Goal: Communication & Community: Answer question/provide support

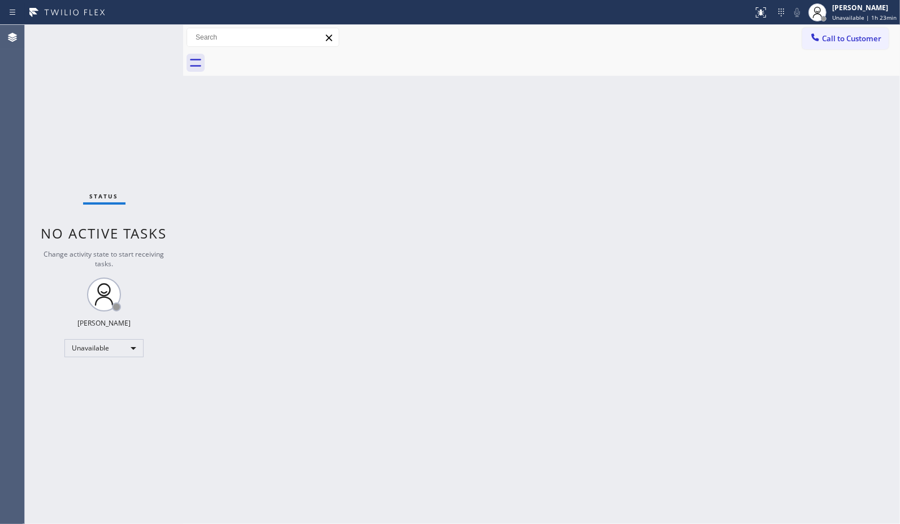
drag, startPoint x: 572, startPoint y: 369, endPoint x: 435, endPoint y: 522, distance: 205.3
click at [572, 369] on div "Back to Dashboard Change Sender ID Customers Technicians Select a contact Outbo…" at bounding box center [541, 274] width 717 height 499
click at [280, 99] on div "Back to Dashboard Change Sender ID Customers Technicians Select a contact Outbo…" at bounding box center [541, 274] width 717 height 499
click at [358, 206] on div "Back to Dashboard Change Sender ID Customers Technicians Select a contact Outbo…" at bounding box center [541, 274] width 717 height 499
click at [570, 246] on div "Back to Dashboard Change Sender ID Customers Technicians Select a contact Outbo…" at bounding box center [541, 274] width 717 height 499
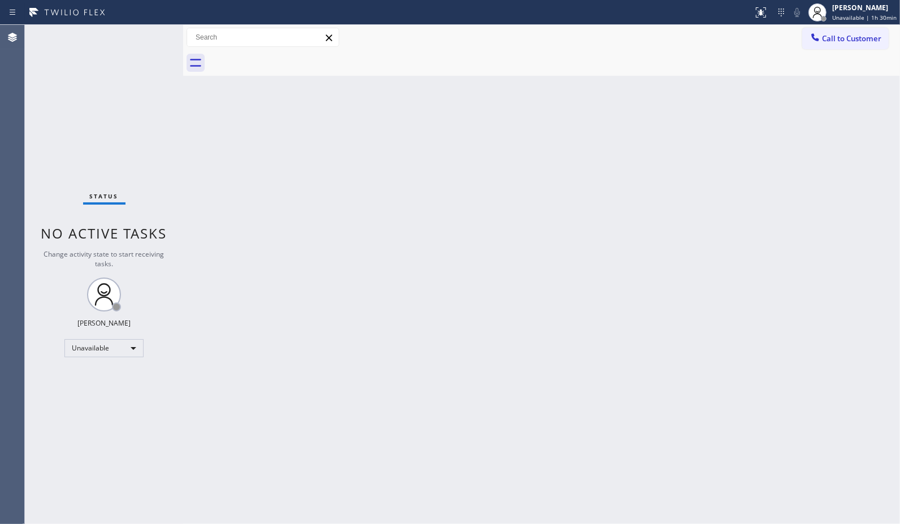
click at [633, 199] on div "Back to Dashboard Change Sender ID Customers Technicians Select a contact Outbo…" at bounding box center [541, 274] width 717 height 499
click at [840, 34] on span "Call to Customer" at bounding box center [851, 38] width 59 height 10
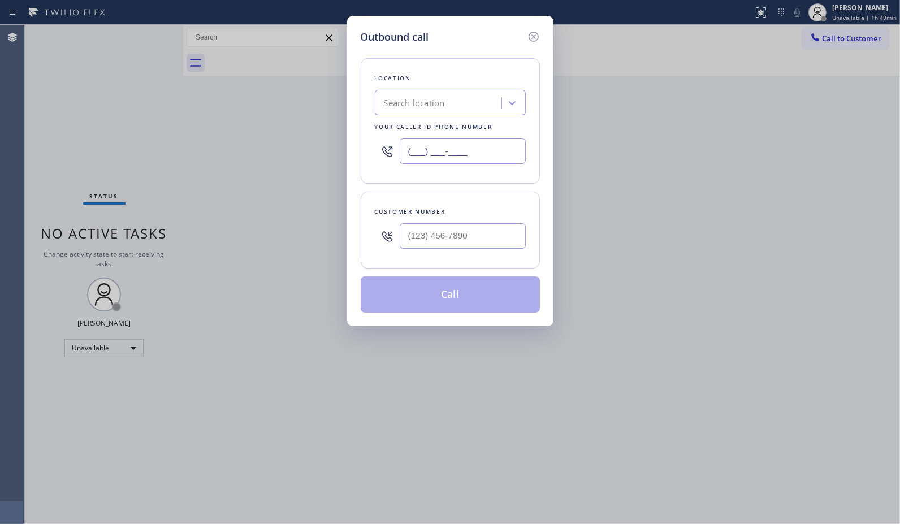
drag, startPoint x: 498, startPoint y: 143, endPoint x: 331, endPoint y: 111, distance: 170.3
click at [347, 126] on div "Outbound call Location Search location Your caller id phone number (___) ___-__…" at bounding box center [450, 171] width 206 height 310
paste input "909) 546-4983"
type input "[PHONE_NUMBER]"
drag, startPoint x: 430, startPoint y: 235, endPoint x: 348, endPoint y: 231, distance: 81.5
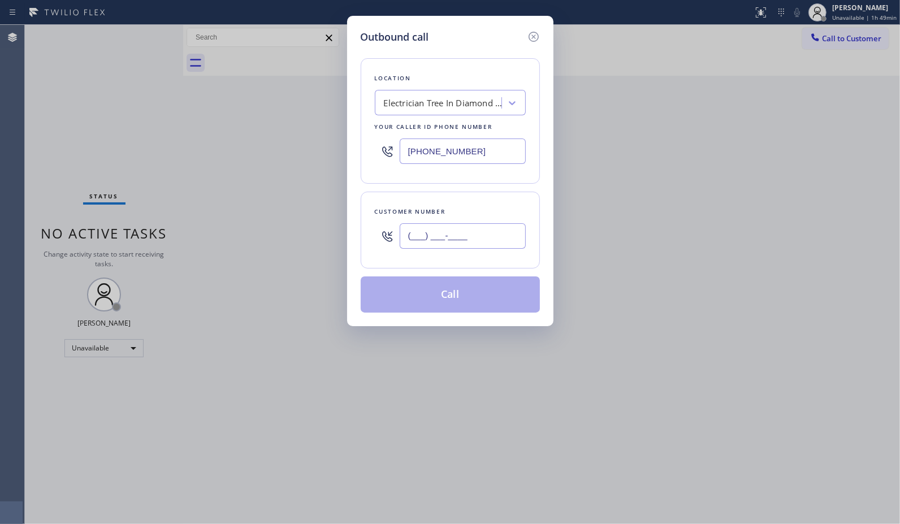
click at [351, 232] on div "Outbound call Location Electrician Tree In [GEOGRAPHIC_DATA] Your caller id pho…" at bounding box center [450, 171] width 206 height 310
paste input "734) 709-5593"
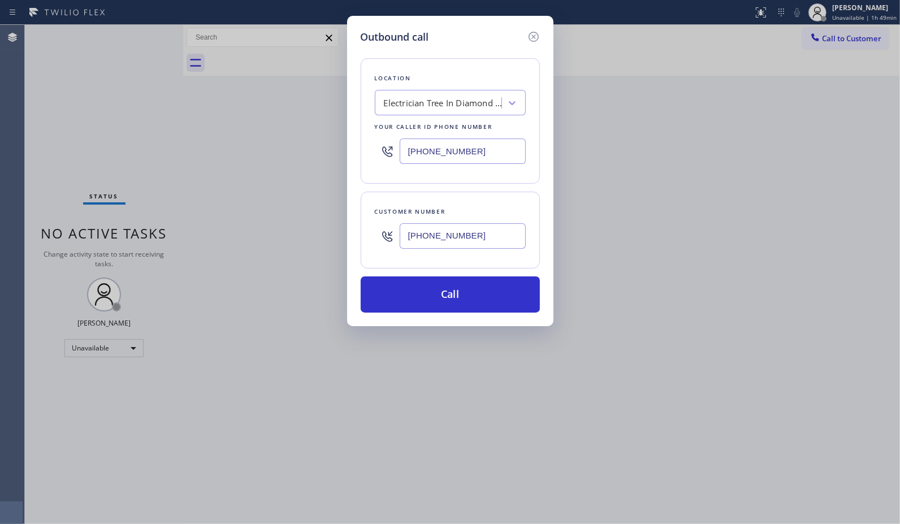
type input "[PHONE_NUMBER]"
click at [436, 298] on button "Call" at bounding box center [450, 294] width 179 height 36
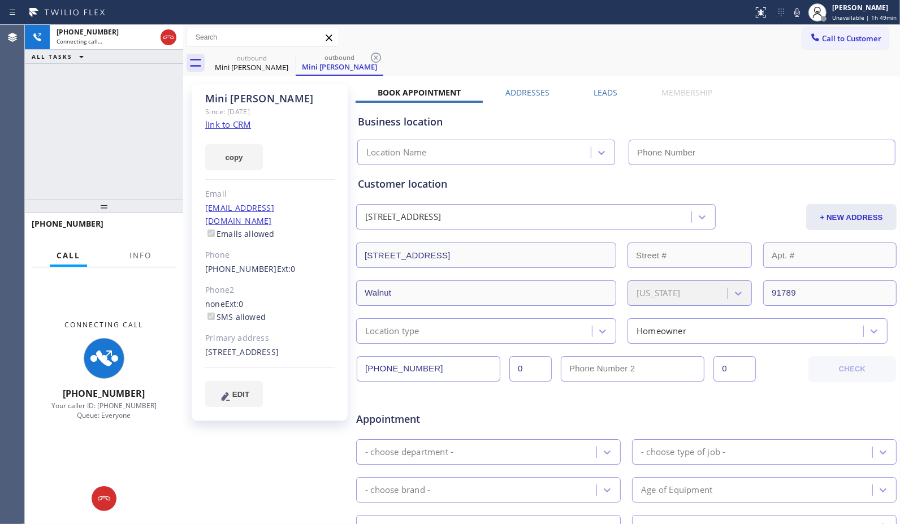
type input "(909) 546-4983"
drag, startPoint x: 380, startPoint y: 63, endPoint x: 378, endPoint y: 46, distance: 17.2
click at [380, 63] on icon at bounding box center [376, 58] width 14 height 14
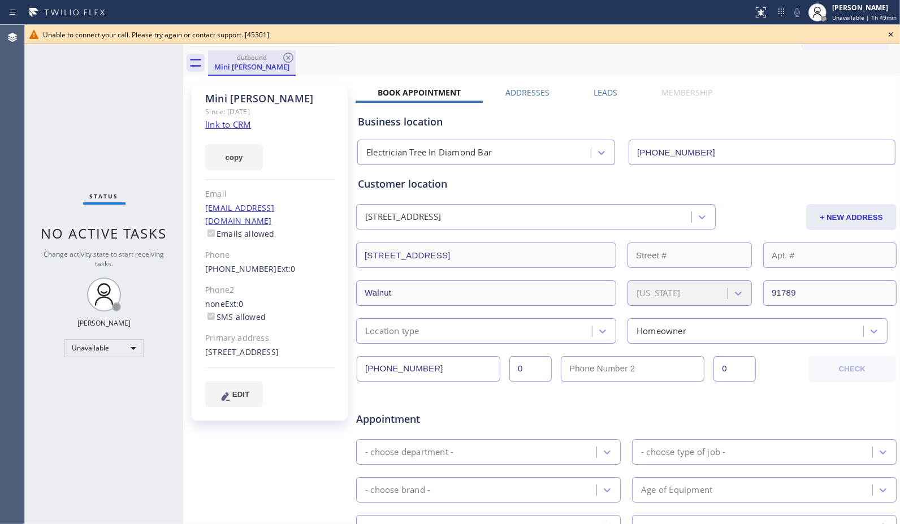
click at [279, 62] on div "Mini Dabas" at bounding box center [251, 67] width 85 height 10
click at [290, 53] on icon at bounding box center [288, 58] width 10 height 10
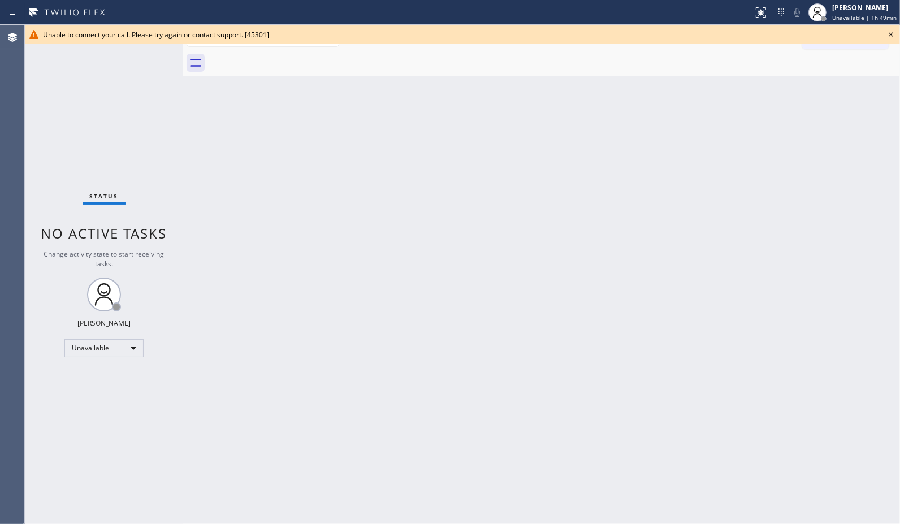
click at [888, 34] on icon at bounding box center [891, 35] width 14 height 14
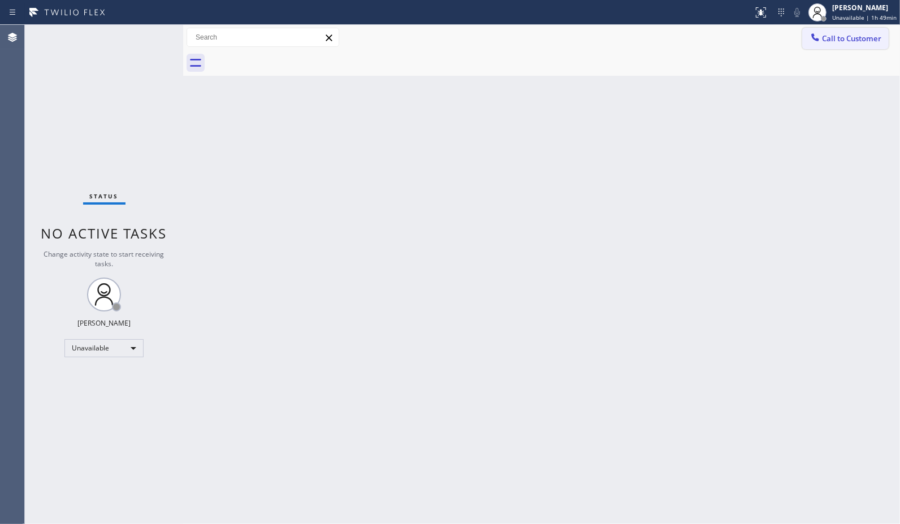
click at [857, 42] on span "Call to Customer" at bounding box center [851, 38] width 59 height 10
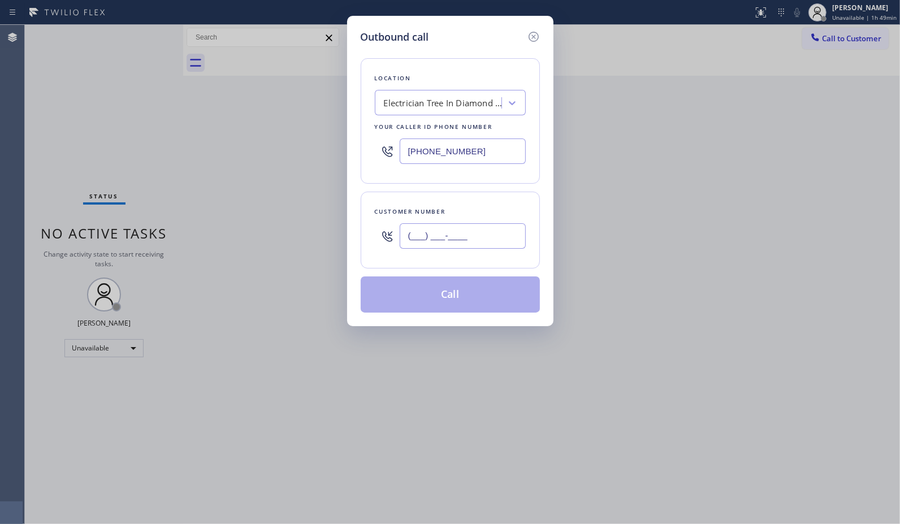
drag, startPoint x: 492, startPoint y: 236, endPoint x: 352, endPoint y: 203, distance: 143.8
click at [375, 235] on div "(___) ___-____" at bounding box center [450, 236] width 151 height 37
paste input "734) 709-5593"
type input "(734) 709-5593"
click at [489, 295] on button "Call" at bounding box center [450, 294] width 179 height 36
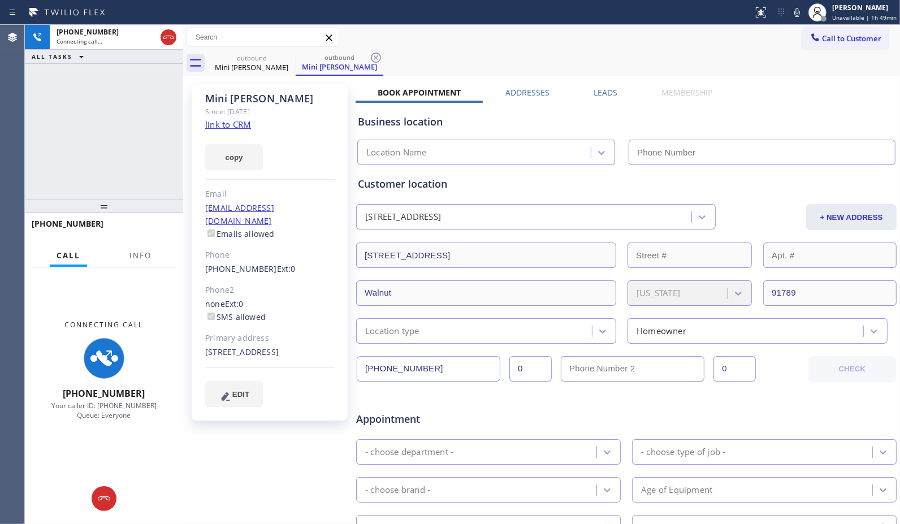
type input "(909) 546-4983"
click at [375, 58] on icon at bounding box center [376, 58] width 14 height 14
click at [129, 248] on button "Info" at bounding box center [141, 256] width 36 height 22
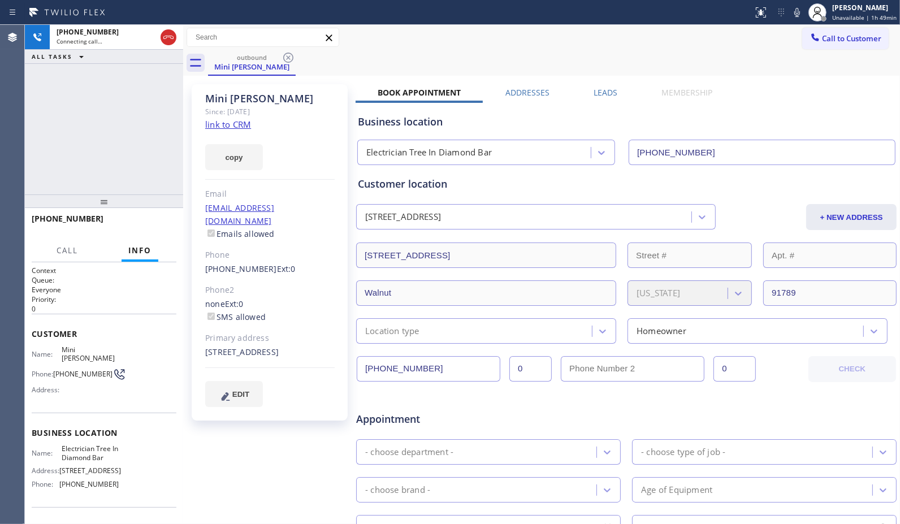
drag, startPoint x: 151, startPoint y: 212, endPoint x: 157, endPoint y: 141, distance: 70.9
click at [156, 194] on div at bounding box center [104, 201] width 158 height 14
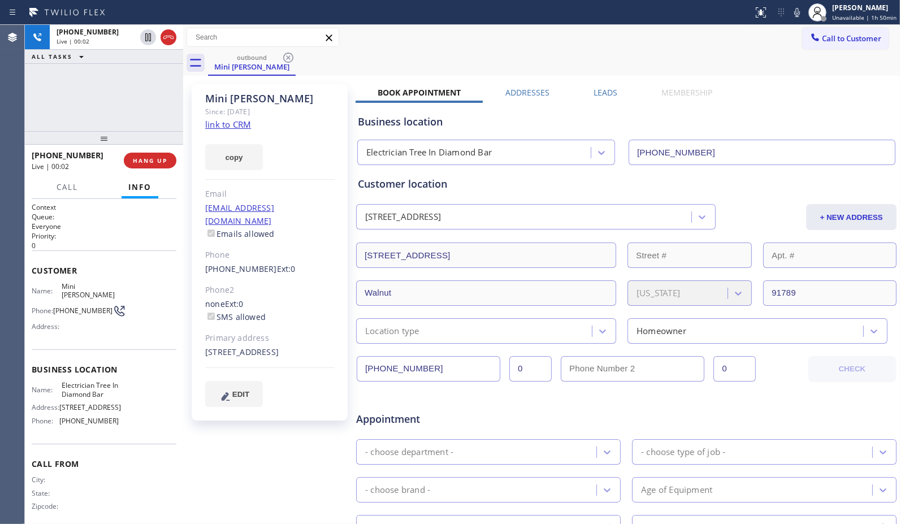
click at [560, 41] on div "Call to Customer Outbound call Location Electrician Tree In Diamond Bar Your ca…" at bounding box center [541, 38] width 717 height 20
click at [168, 42] on icon at bounding box center [169, 38] width 14 height 14
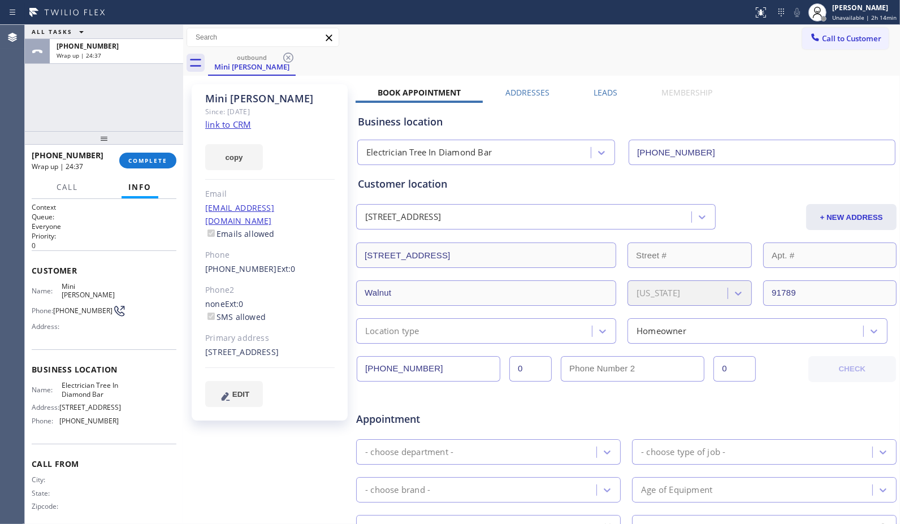
drag, startPoint x: 151, startPoint y: 160, endPoint x: 151, endPoint y: 148, distance: 11.9
click at [151, 159] on span "COMPLETE" at bounding box center [147, 161] width 39 height 8
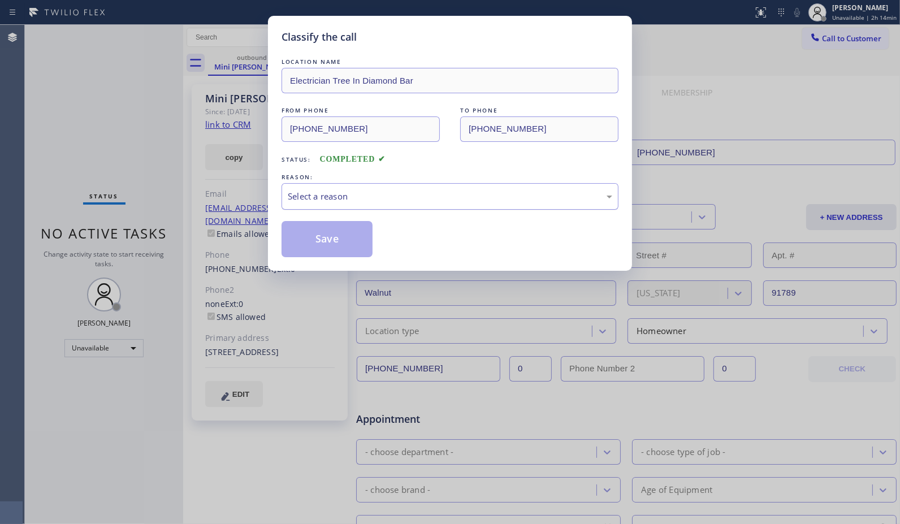
click at [419, 200] on div "Select a reason" at bounding box center [450, 196] width 324 height 13
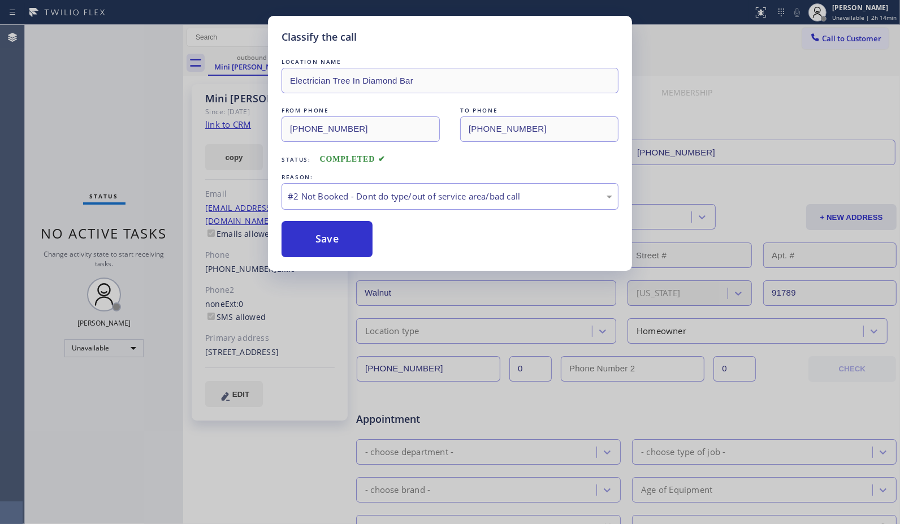
click at [317, 246] on button "Save" at bounding box center [326, 239] width 91 height 36
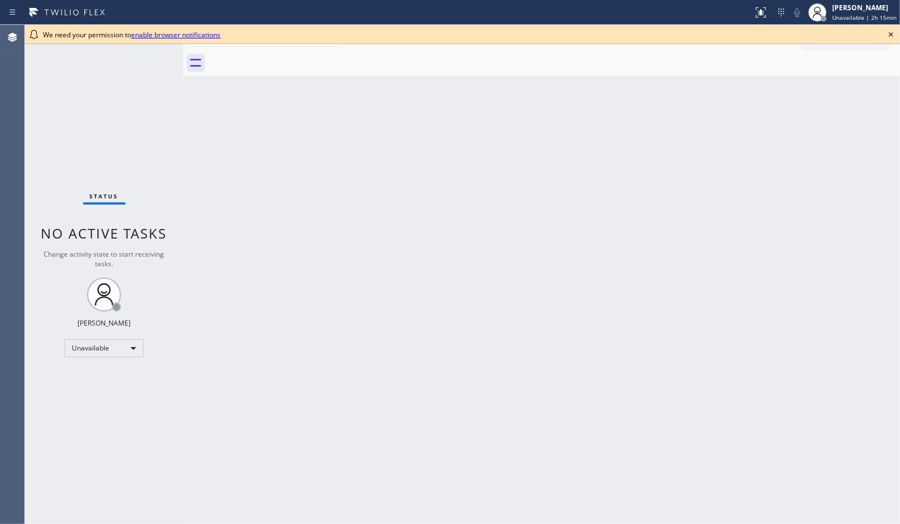
click at [588, 356] on div "Back to Dashboard Change Sender ID Customers Technicians Select a contact Outbo…" at bounding box center [541, 274] width 717 height 499
click at [134, 345] on div "Unavailable" at bounding box center [103, 348] width 79 height 18
click at [97, 400] on li "Break" at bounding box center [103, 406] width 77 height 14
click at [586, 268] on div "Back to Dashboard Change Sender ID Customers Technicians Select a contact Outbo…" at bounding box center [541, 274] width 717 height 499
click at [594, 162] on div "Back to Dashboard Change Sender ID Customers Technicians Select a contact Outbo…" at bounding box center [541, 274] width 717 height 499
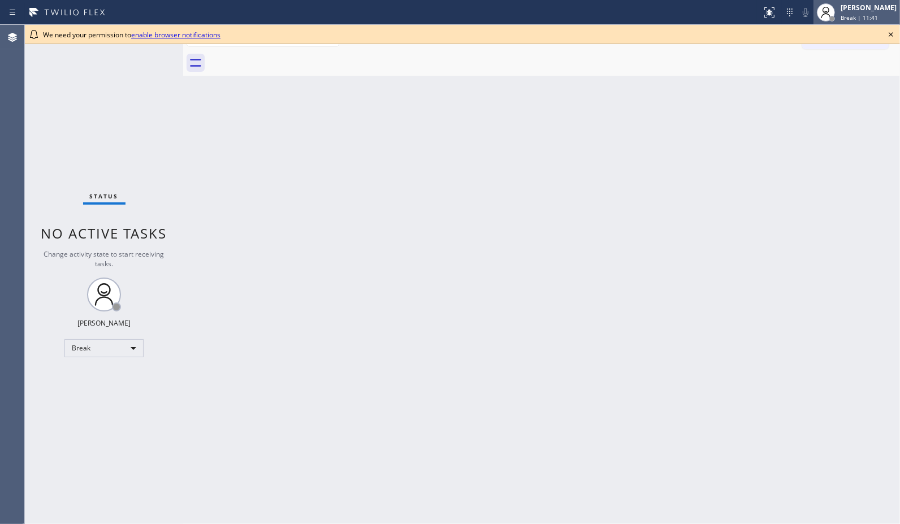
click at [869, 16] on span "Break | 11:41" at bounding box center [858, 18] width 37 height 8
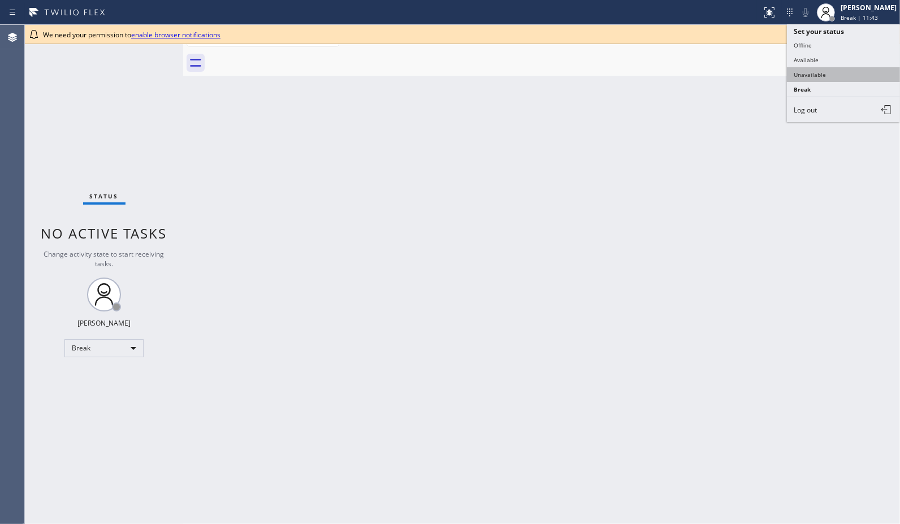
click at [806, 81] on button "Unavailable" at bounding box center [843, 74] width 113 height 15
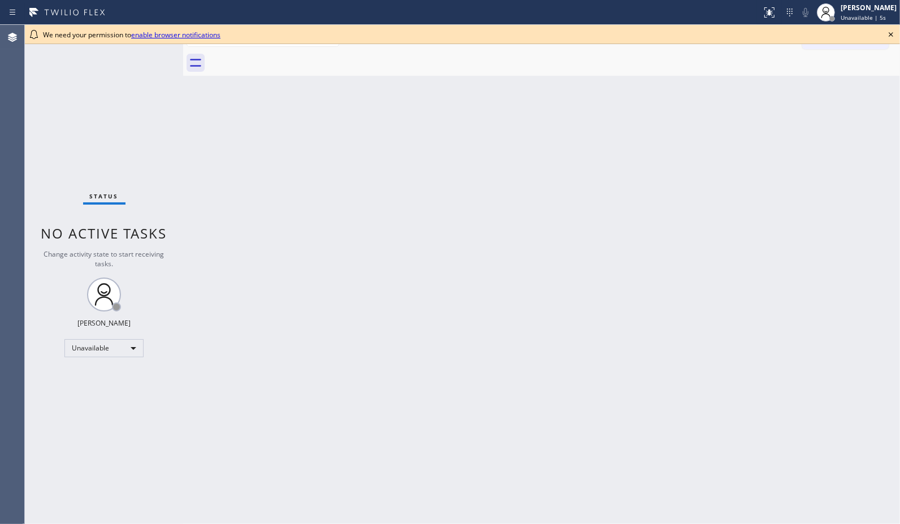
click at [645, 295] on div "Back to Dashboard Change Sender ID Customers Technicians Select a contact Outbo…" at bounding box center [541, 274] width 717 height 499
